Goal: Task Accomplishment & Management: Use online tool/utility

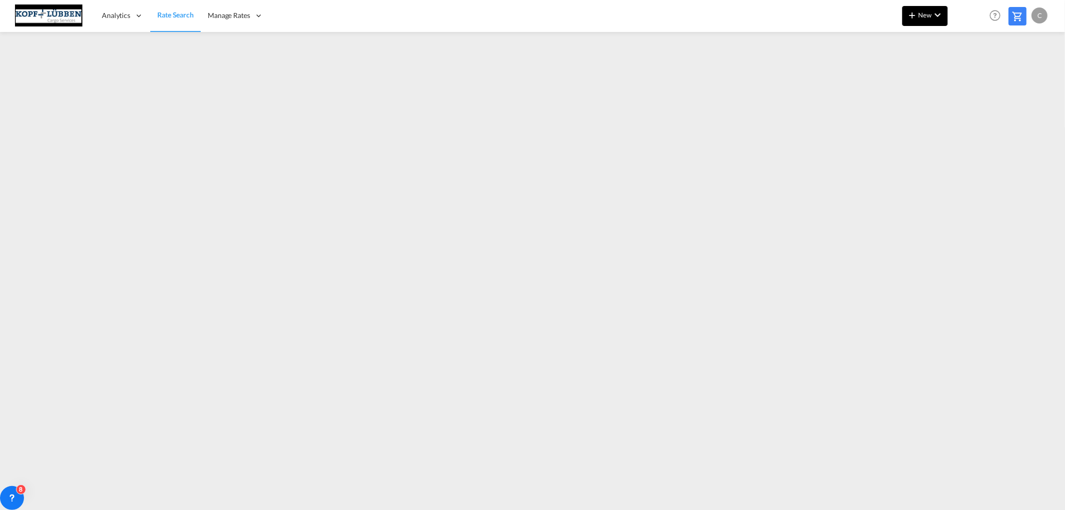
click at [910, 12] on md-icon "icon-plus 400-fg" at bounding box center [912, 15] width 12 height 12
click at [971, 72] on span "Ratesheet" at bounding box center [965, 75] width 11 height 20
